Goal: Task Accomplishment & Management: Manage account settings

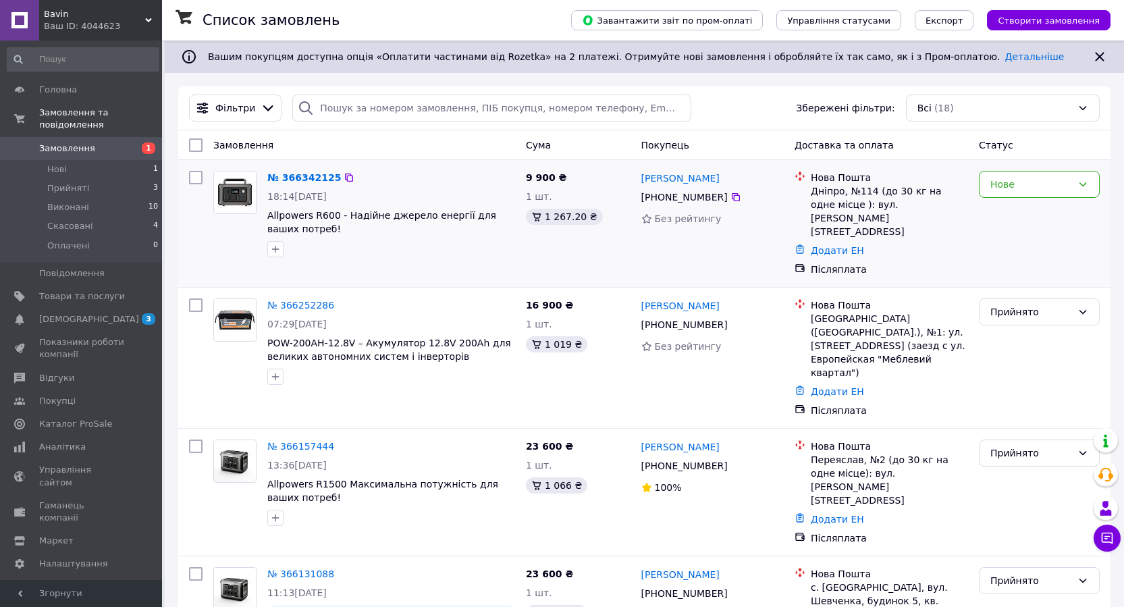
drag, startPoint x: 667, startPoint y: 200, endPoint x: 718, endPoint y: 200, distance: 50.6
click at [718, 200] on div "[PERSON_NAME] [PHONE_NUMBER] Без рейтингу" at bounding box center [713, 223] width 154 height 116
copy div "[PHONE_NUMBER]"
drag, startPoint x: 167, startPoint y: 464, endPoint x: 172, endPoint y: 453, distance: 11.8
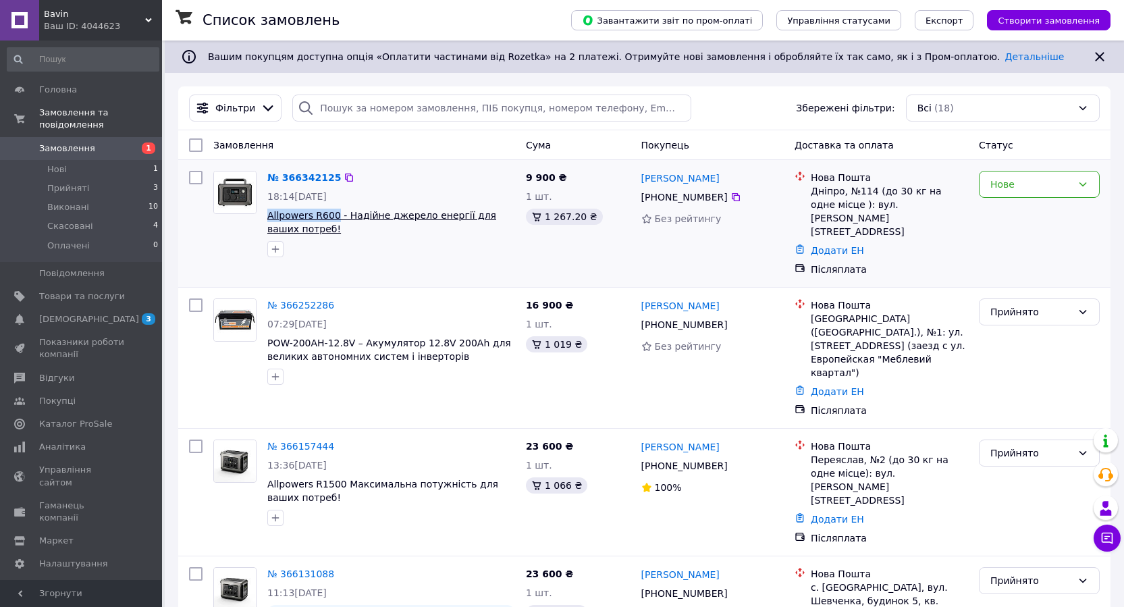
drag, startPoint x: 263, startPoint y: 216, endPoint x: 331, endPoint y: 217, distance: 68.2
click at [331, 217] on div "№ 366342125 18:14, 12.10.2025 Allpowers R600 - Надійне джерело енергії для ваши…" at bounding box center [391, 213] width 258 height 97
copy span "Allpowers R600"
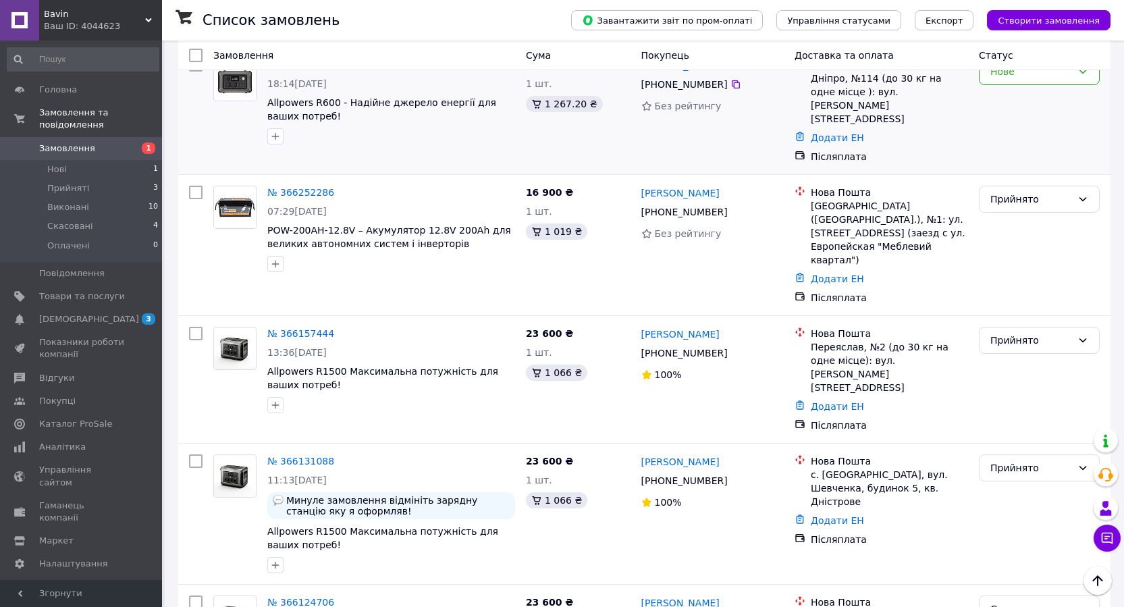
scroll to position [56, 0]
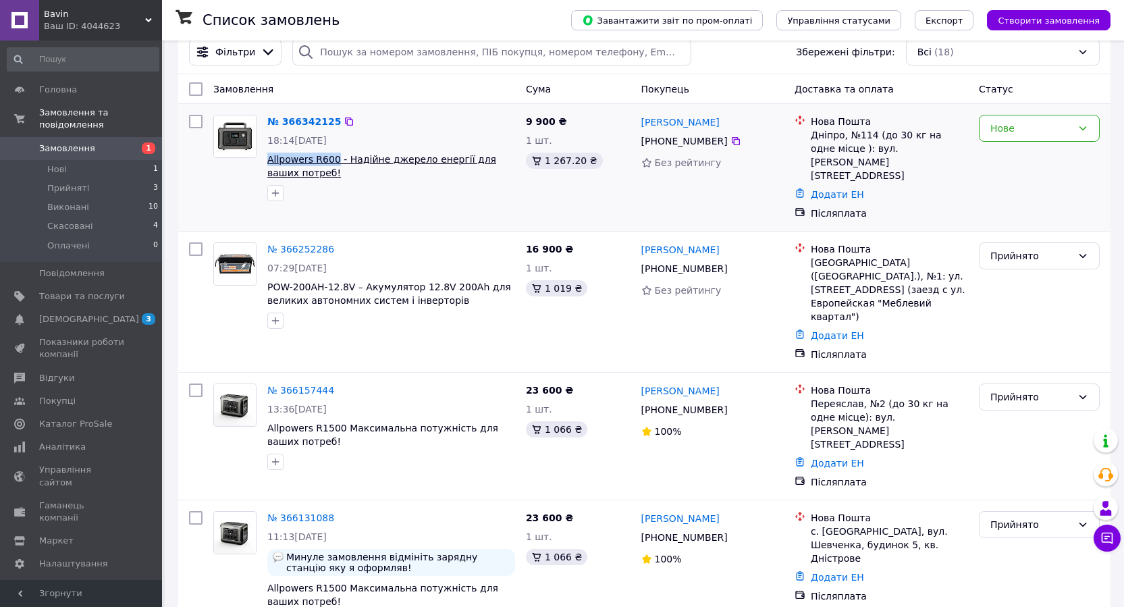
drag, startPoint x: 266, startPoint y: 161, endPoint x: 331, endPoint y: 153, distance: 65.9
click at [331, 153] on div "№ 366342125 18:14, 12.10.2025 Allpowers R600 - Надійне джерело енергії для ваши…" at bounding box center [391, 157] width 258 height 97
copy span "Allpowers R600"
click at [769, 172] on div "Без рейтингу" at bounding box center [712, 162] width 143 height 19
click at [1038, 136] on div "Нове" at bounding box center [1031, 128] width 82 height 15
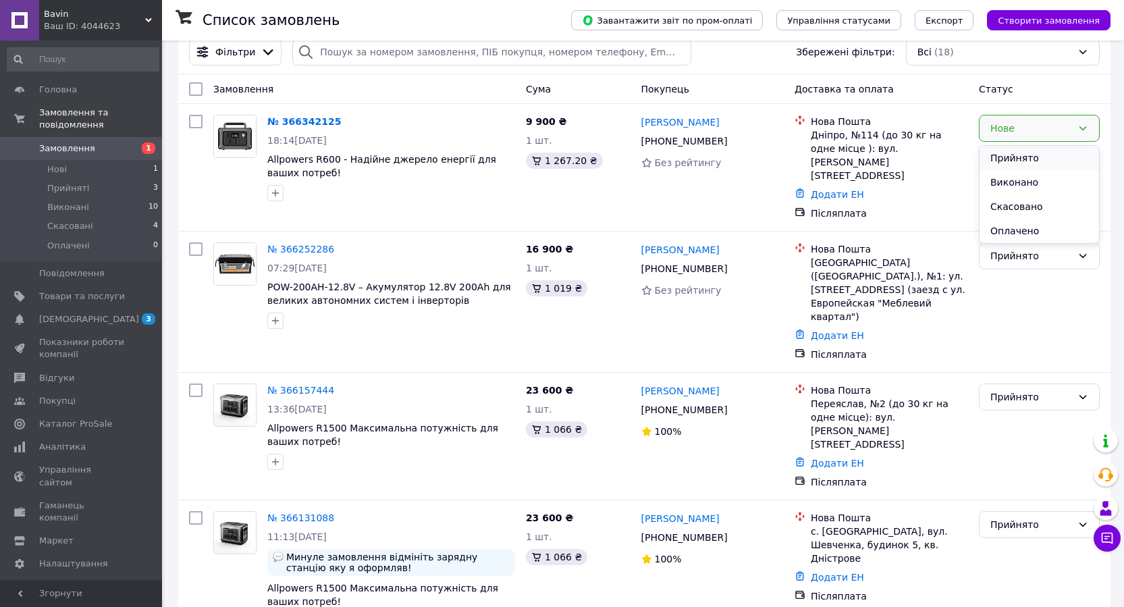
click at [1001, 160] on li "Прийнято" at bounding box center [1038, 158] width 119 height 24
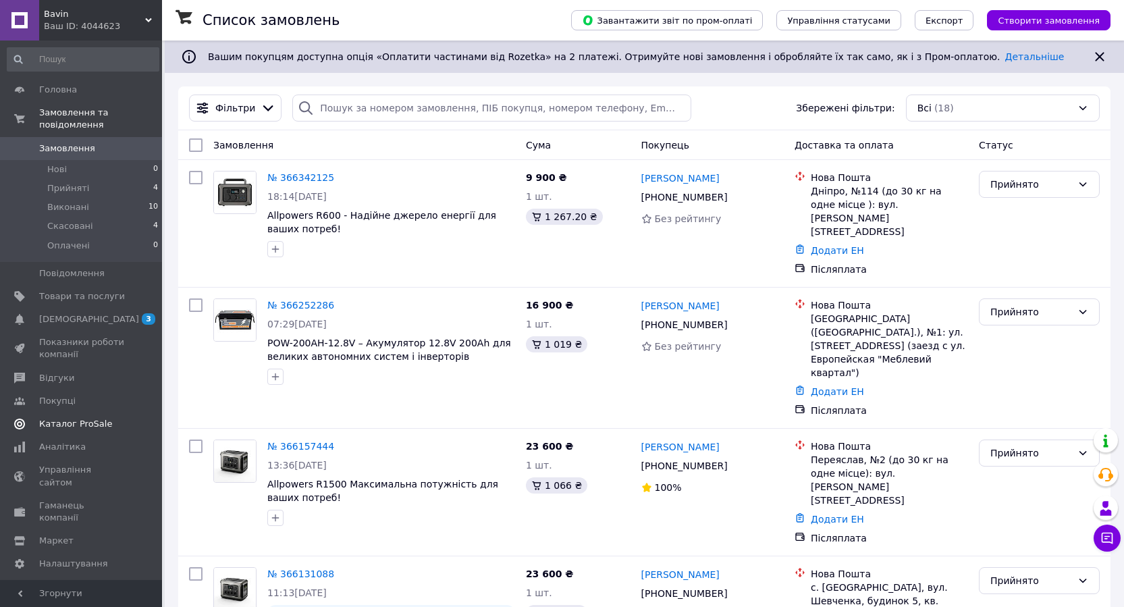
click at [62, 418] on span "Каталог ProSale" at bounding box center [75, 424] width 73 height 12
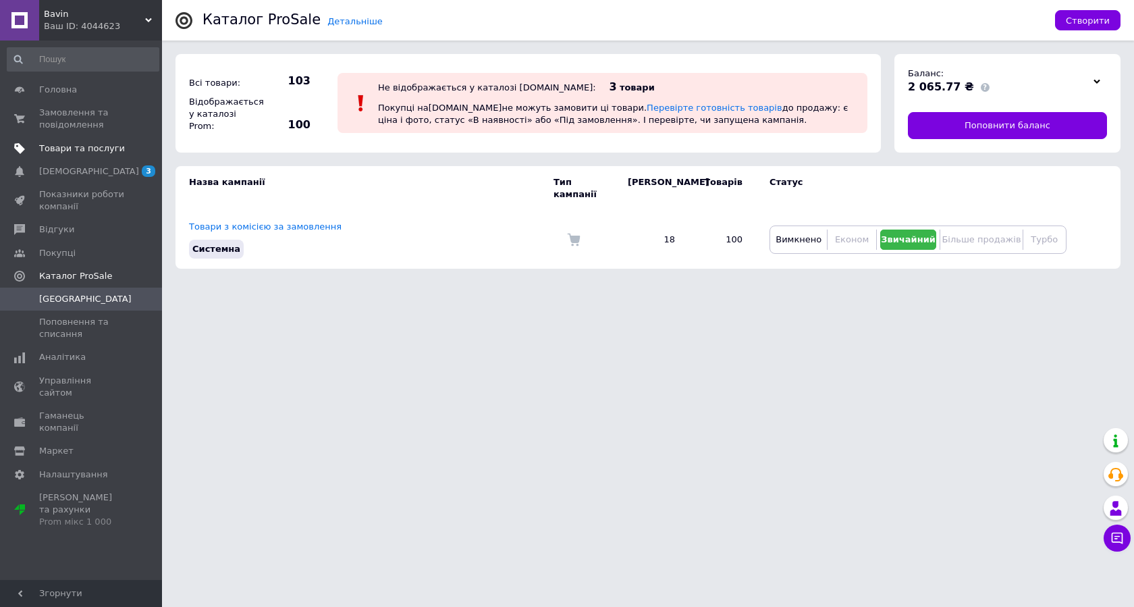
click at [62, 158] on link "Товари та послуги" at bounding box center [83, 148] width 166 height 23
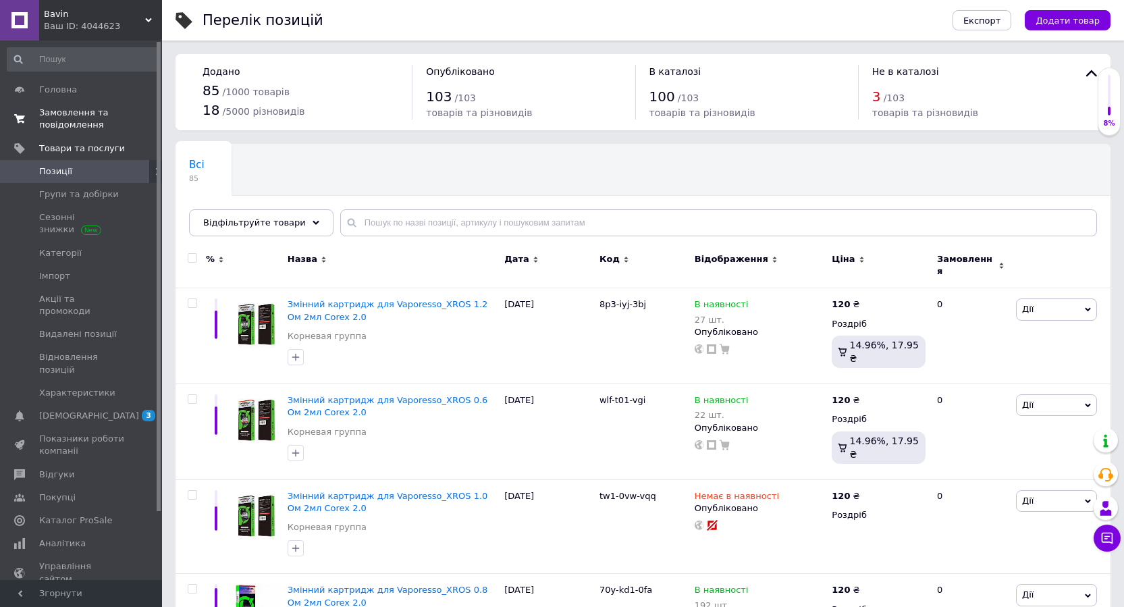
click at [66, 122] on span "Замовлення та повідомлення" at bounding box center [82, 119] width 86 height 24
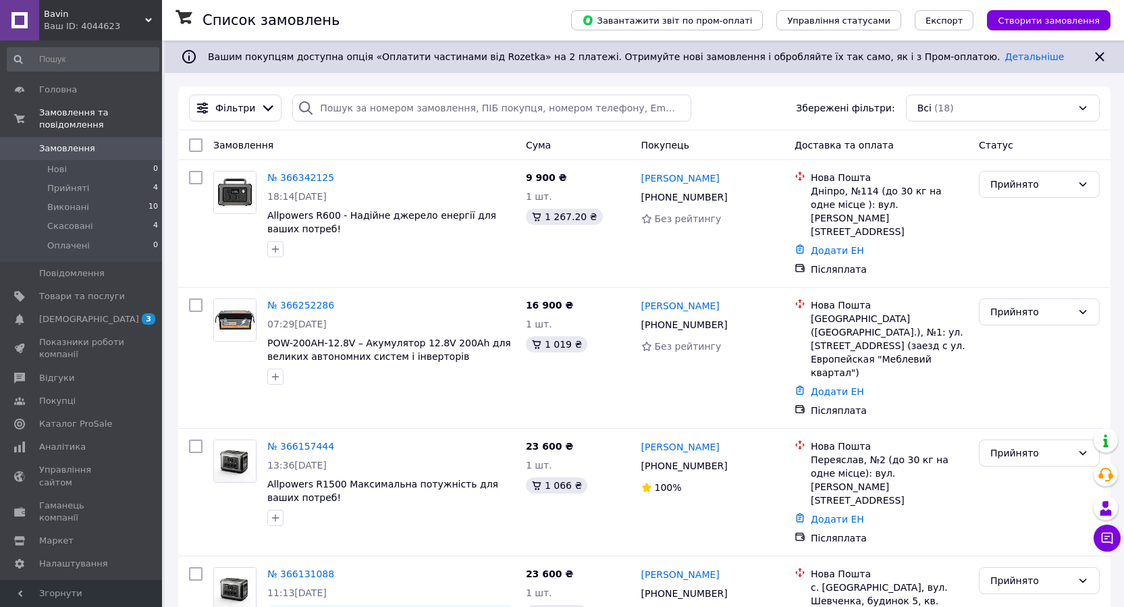
click at [1096, 59] on icon at bounding box center [1099, 57] width 16 height 16
